Goal: Task Accomplishment & Management: Manage account settings

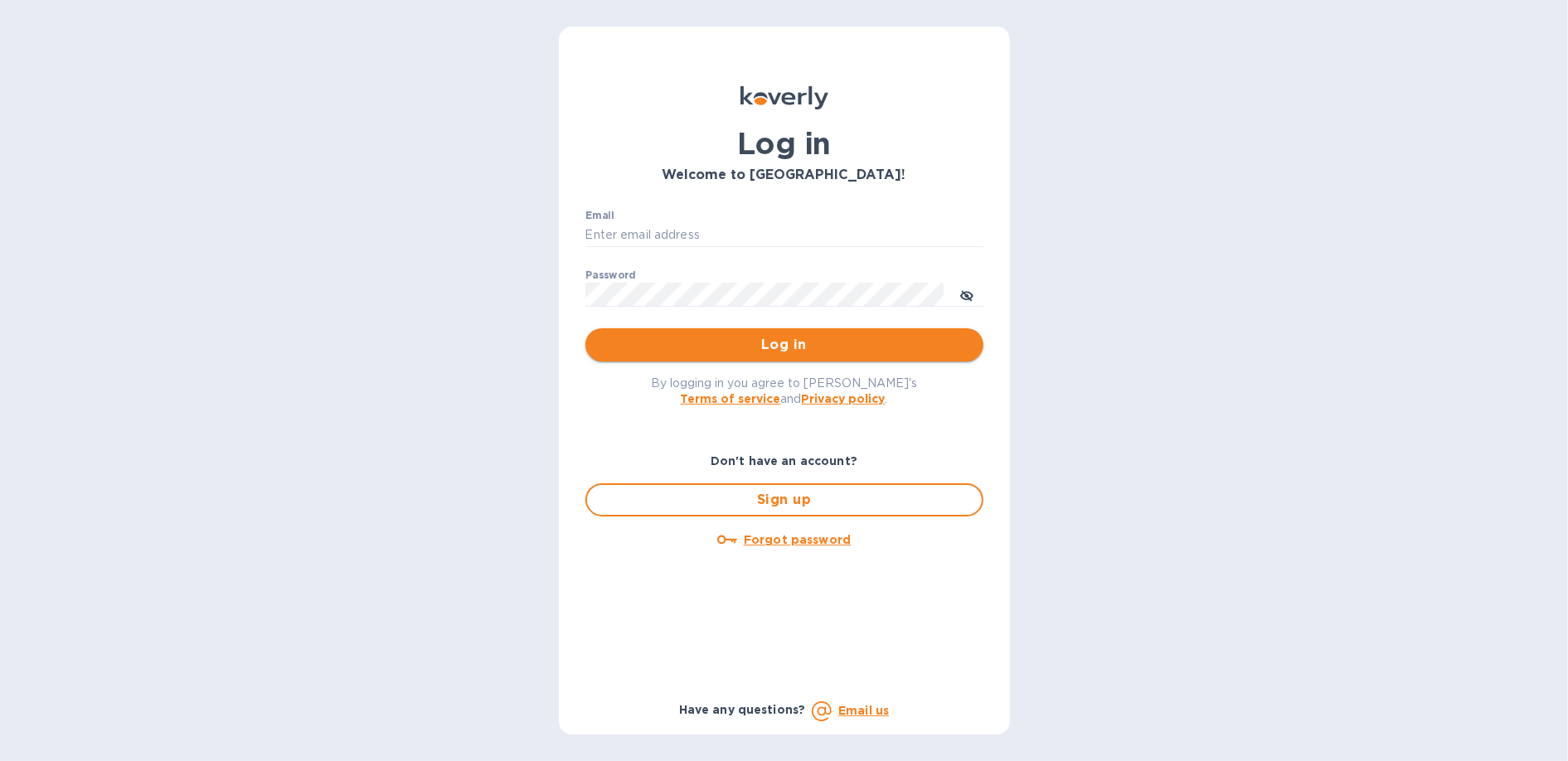
type input "b@[DOMAIN_NAME]"
click at [832, 353] on span "Log in" at bounding box center [784, 344] width 371 height 20
